Goal: Information Seeking & Learning: Learn about a topic

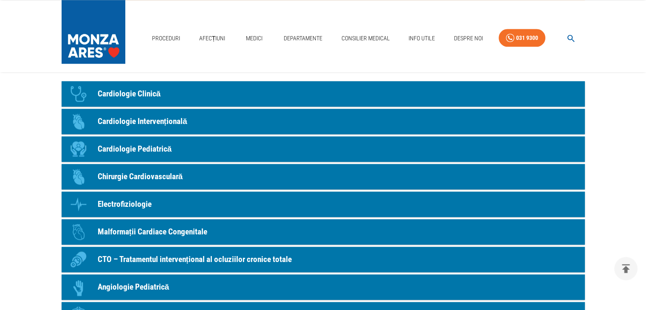
scroll to position [806, 0]
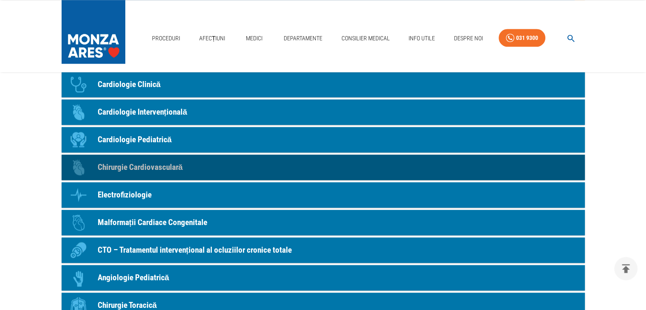
click at [151, 168] on p "Chirurgie Cardiovasculară" at bounding box center [140, 167] width 85 height 12
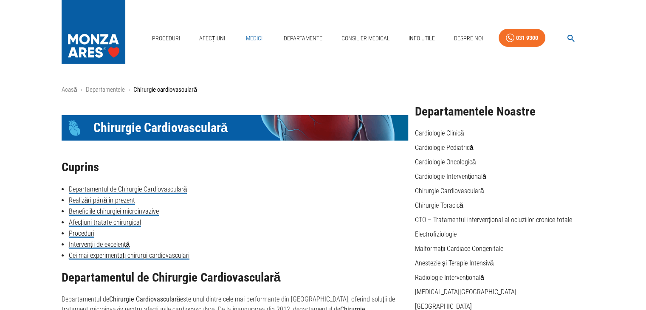
click at [250, 38] on link "Medici" at bounding box center [254, 38] width 27 height 17
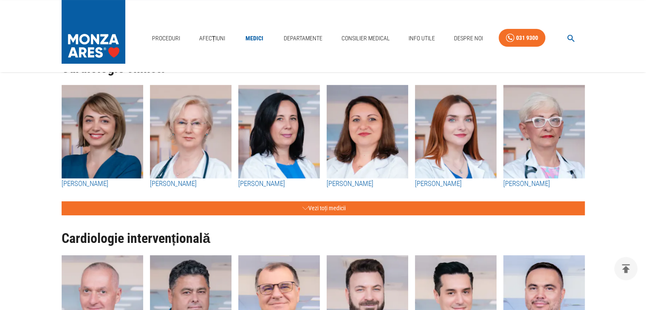
scroll to position [127, 0]
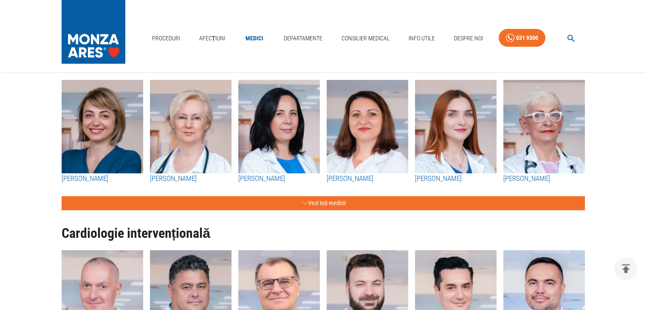
click at [385, 12] on div "Proceduri Afecțiuni Medici Departamente Consilier Medical Info Utile Despre Noi…" at bounding box center [323, 36] width 646 height 72
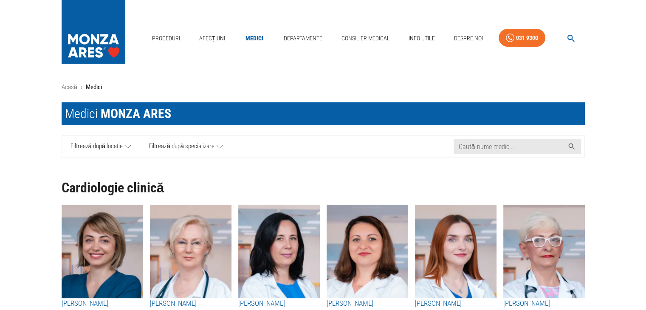
scroll to position [0, 0]
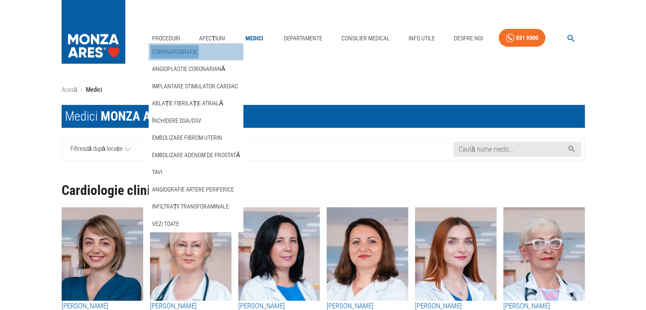
click at [166, 48] on link "Coronarografie" at bounding box center [174, 52] width 48 height 14
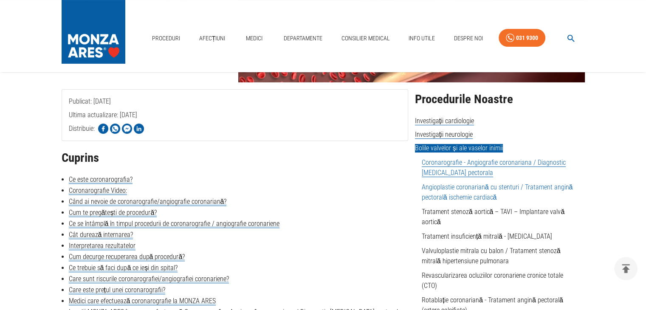
scroll to position [170, 0]
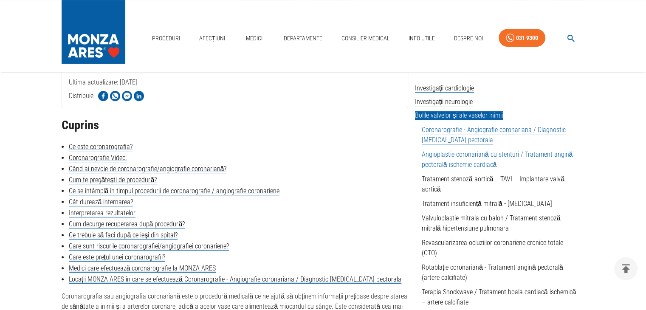
click at [542, 152] on link "Angioplastie coronariană cu stenturi / Tratament angină pectorală ischemie card…" at bounding box center [496, 159] width 151 height 18
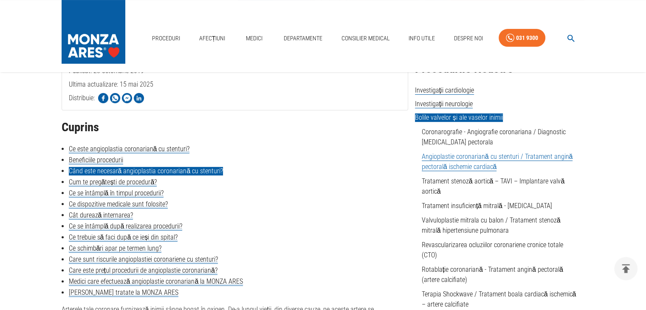
scroll to position [212, 0]
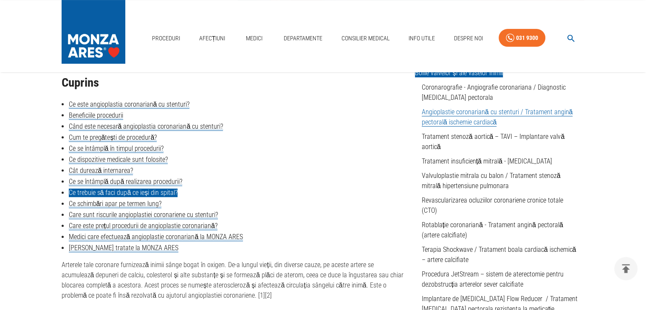
click at [129, 195] on link "Ce trebuie să faci după ce ieși din spital?" at bounding box center [123, 192] width 109 height 8
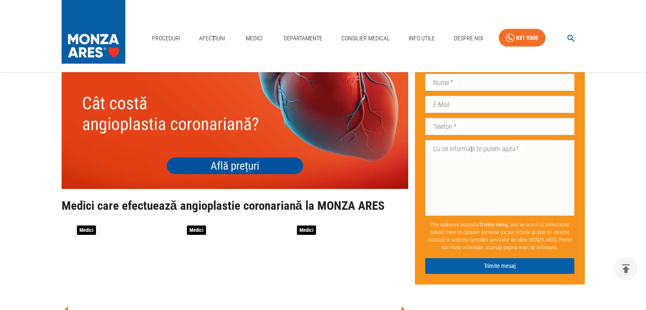
scroll to position [2785, 0]
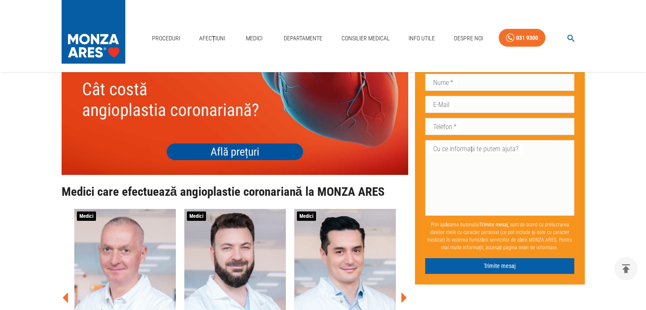
click at [234, 175] on img at bounding box center [235, 105] width 346 height 138
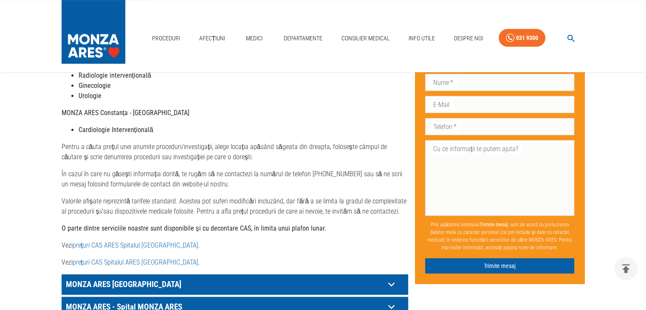
scroll to position [382, 0]
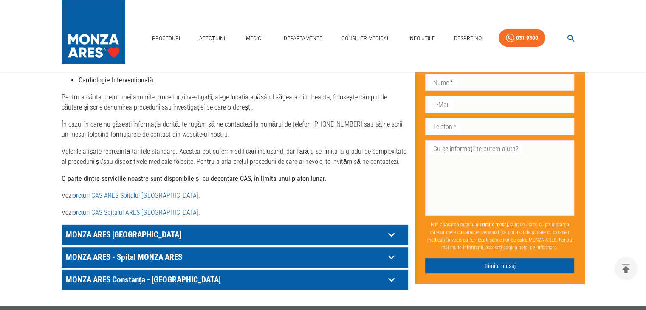
click at [138, 191] on link "prețuri CAS ARES Spitalul Monza" at bounding box center [136, 195] width 126 height 8
